Goal: Task Accomplishment & Management: Use online tool/utility

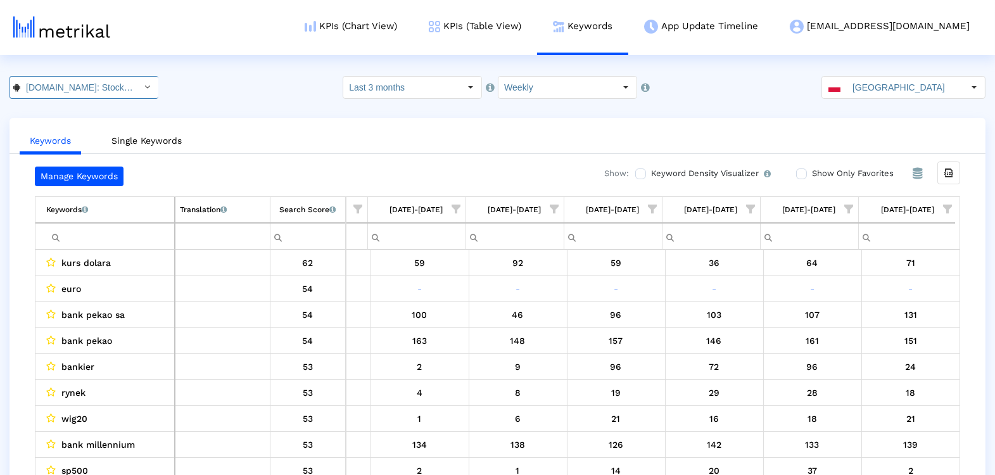
scroll to position [0, 144]
click at [950, 206] on span "Show filter options for column '09/07/25-09/13/25'" at bounding box center [947, 209] width 9 height 9
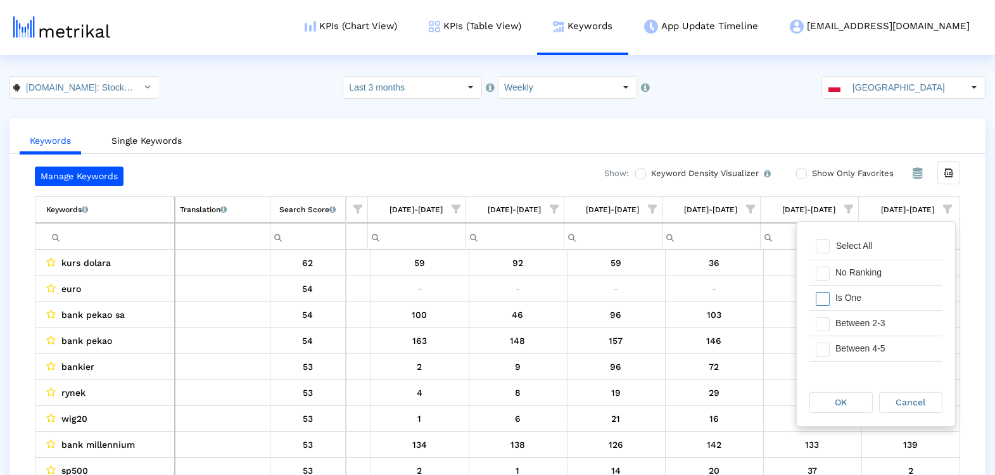
click at [859, 295] on div "Is One" at bounding box center [885, 298] width 113 height 25
click at [859, 322] on div "Between 2-3" at bounding box center [885, 323] width 113 height 25
click at [859, 345] on div "Between 4-5" at bounding box center [885, 348] width 113 height 25
click at [853, 357] on div "Between 6-10" at bounding box center [885, 360] width 113 height 25
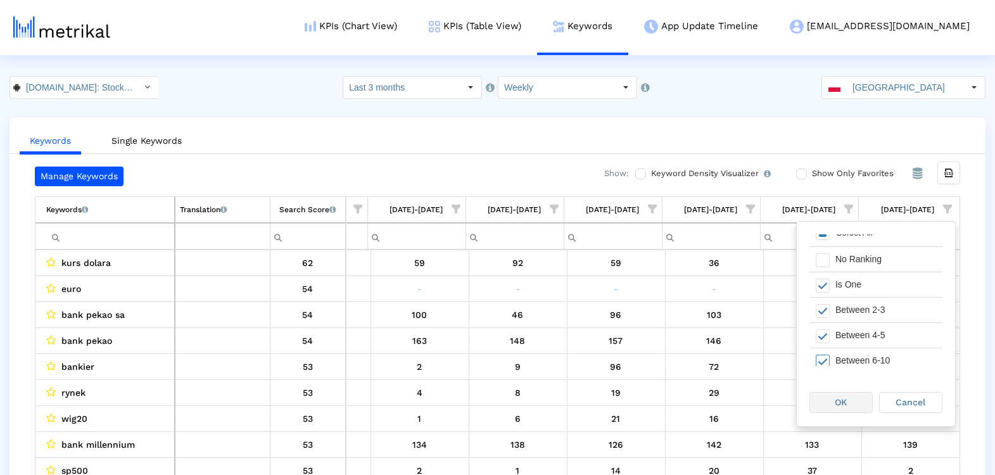
click at [851, 400] on div "OK" at bounding box center [841, 403] width 62 height 20
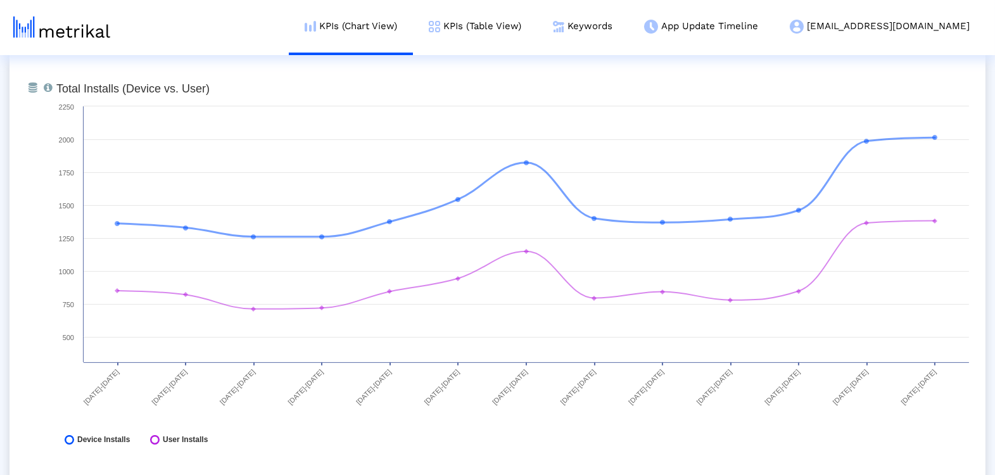
scroll to position [528, 0]
